Goal: Information Seeking & Learning: Check status

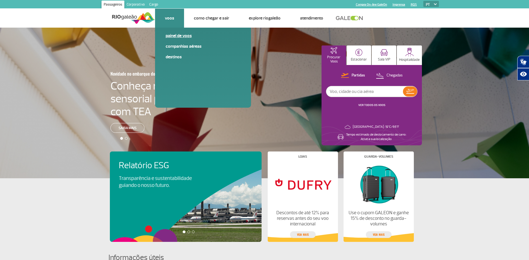
click at [172, 35] on link "Painel de voos" at bounding box center [203, 36] width 75 height 6
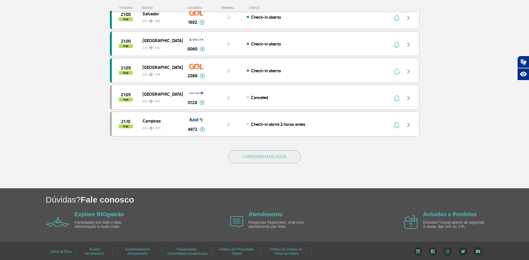
scroll to position [496, 0]
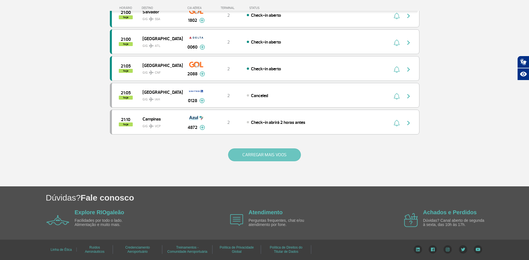
click at [275, 155] on button "CARREGAR MAIS VOOS" at bounding box center [264, 154] width 73 height 13
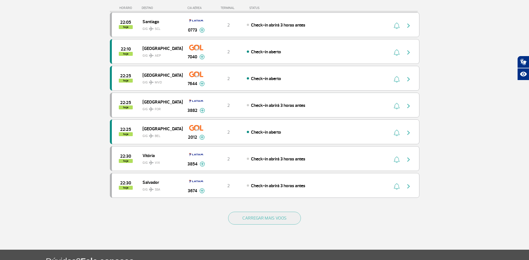
scroll to position [1032, 0]
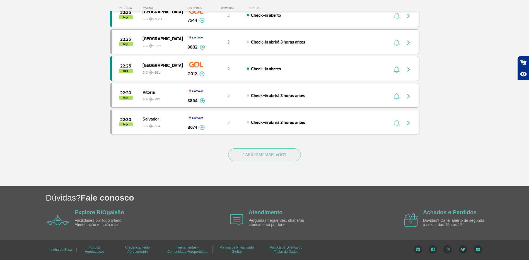
click at [275, 155] on button "CARREGAR MAIS VOOS" at bounding box center [264, 154] width 73 height 13
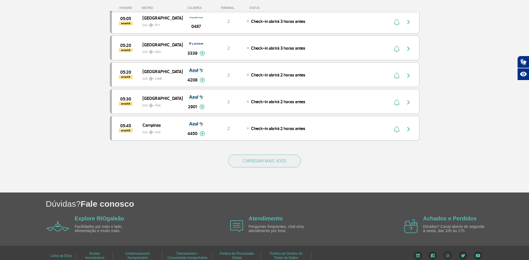
scroll to position [1562, 0]
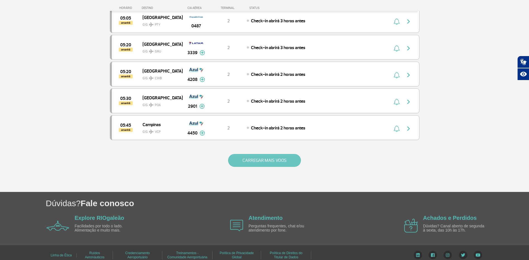
click at [275, 155] on button "CARREGAR MAIS VOOS" at bounding box center [264, 160] width 73 height 13
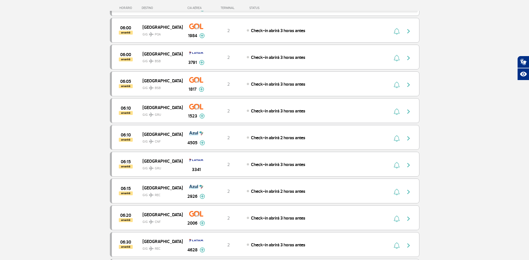
scroll to position [1689, 0]
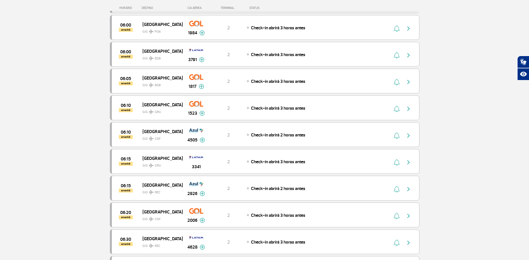
drag, startPoint x: 439, startPoint y: 18, endPoint x: 439, endPoint y: 27, distance: 8.9
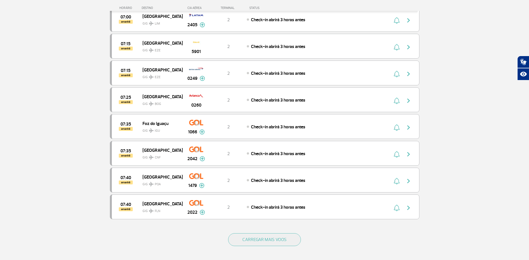
scroll to position [2024, 0]
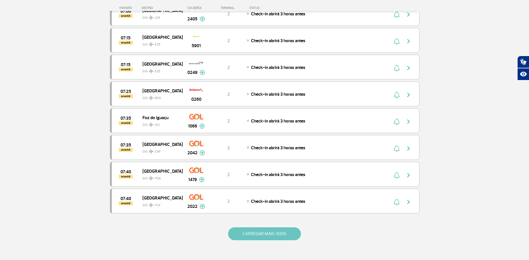
click at [280, 235] on button "CARREGAR MAIS VOOS" at bounding box center [264, 233] width 73 height 13
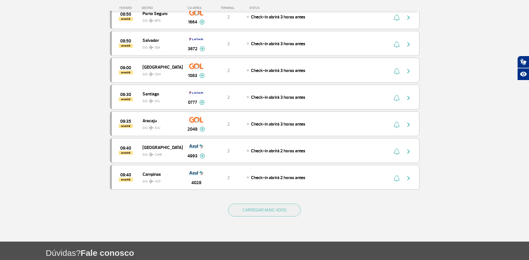
scroll to position [2610, 0]
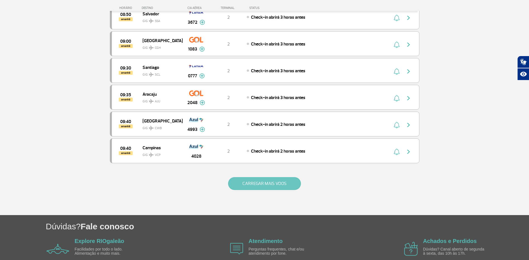
click at [277, 188] on button "CARREGAR MAIS VOOS" at bounding box center [264, 183] width 73 height 13
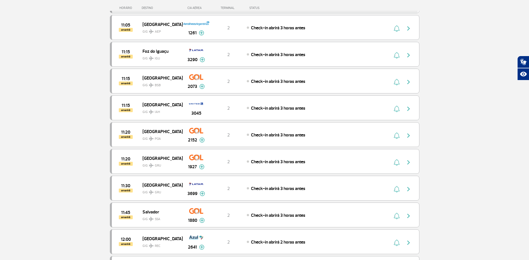
scroll to position [3085, 0]
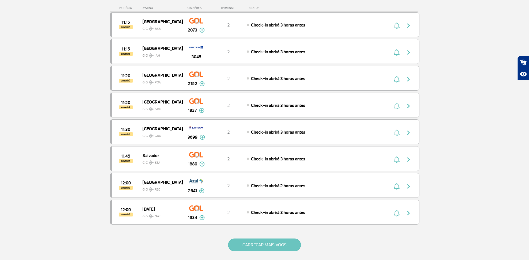
click at [282, 251] on div "CARREGAR MAIS VOOS" at bounding box center [265, 254] width 310 height 45
drag, startPoint x: 282, startPoint y: 251, endPoint x: 281, endPoint y: 245, distance: 6.4
click at [281, 245] on button "CARREGAR MAIS VOOS" at bounding box center [264, 245] width 73 height 13
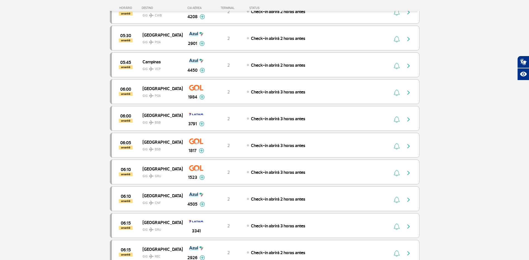
scroll to position [1447, 0]
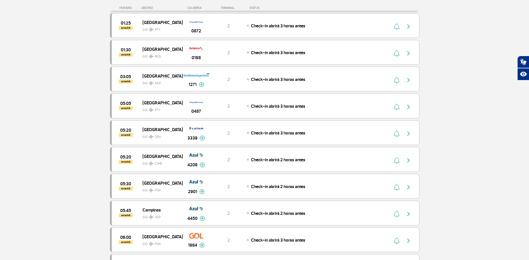
drag, startPoint x: 442, startPoint y: 195, endPoint x: 447, endPoint y: 145, distance: 50.0
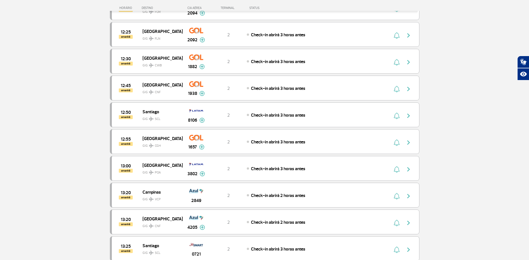
scroll to position [3317, 0]
